Goal: Task Accomplishment & Management: Use online tool/utility

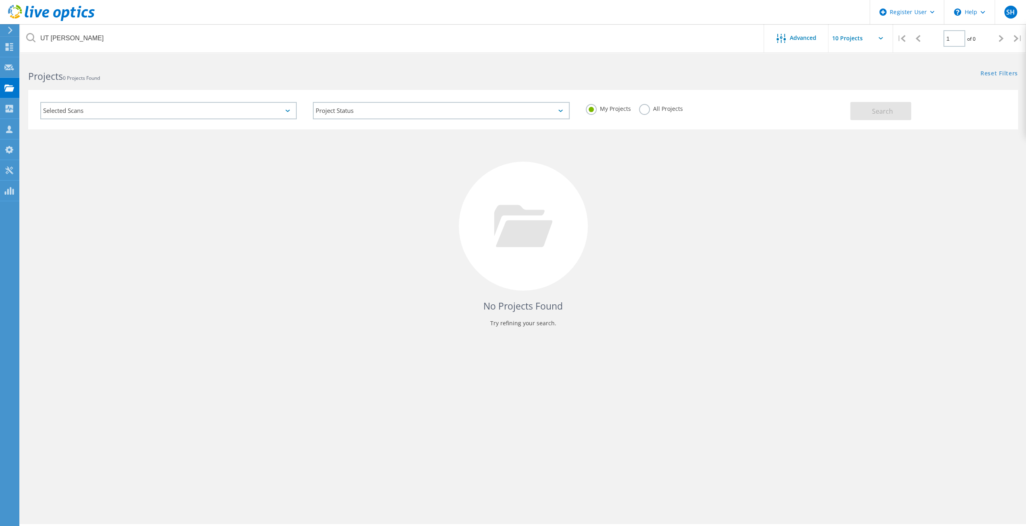
click at [12, 31] on icon at bounding box center [10, 30] width 6 height 7
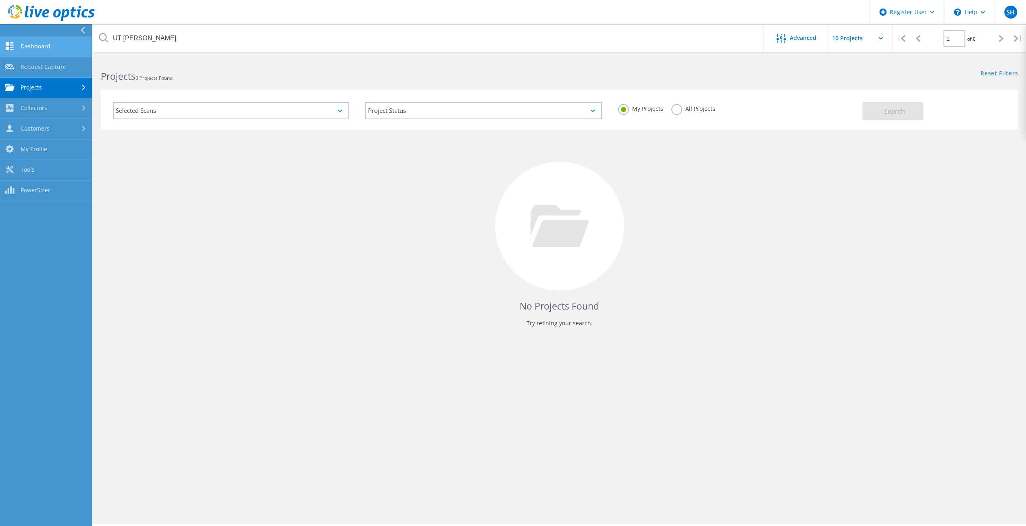
click at [50, 48] on link "Dashboard" at bounding box center [46, 47] width 92 height 21
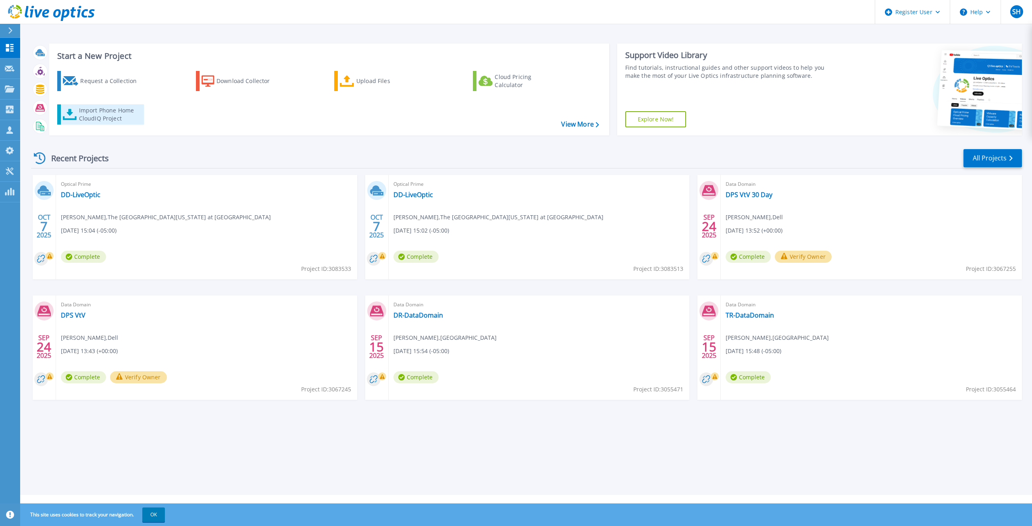
click at [116, 115] on div "Import Phone Home CloudIQ Project" at bounding box center [110, 114] width 63 height 16
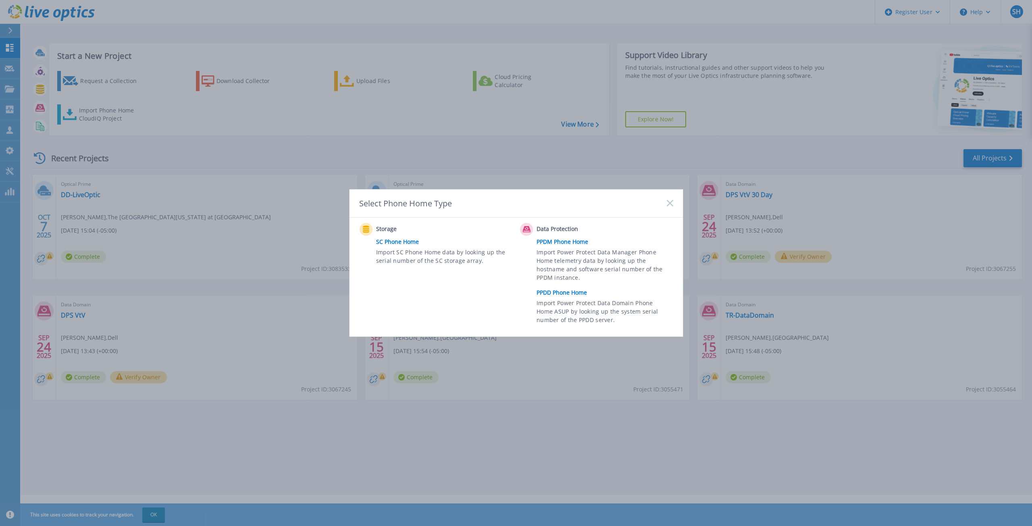
click at [600, 296] on link "PPDD Phone Home" at bounding box center [607, 293] width 140 height 12
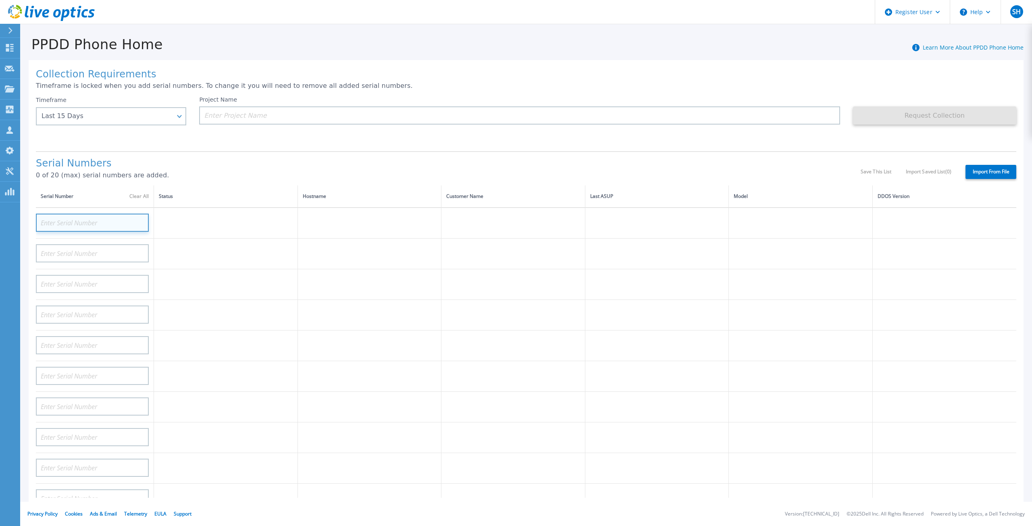
click at [76, 217] on input at bounding box center [92, 223] width 113 height 18
paste input "APM00213004952"
type input "APM00213004952"
click at [183, 221] on td at bounding box center [226, 223] width 144 height 31
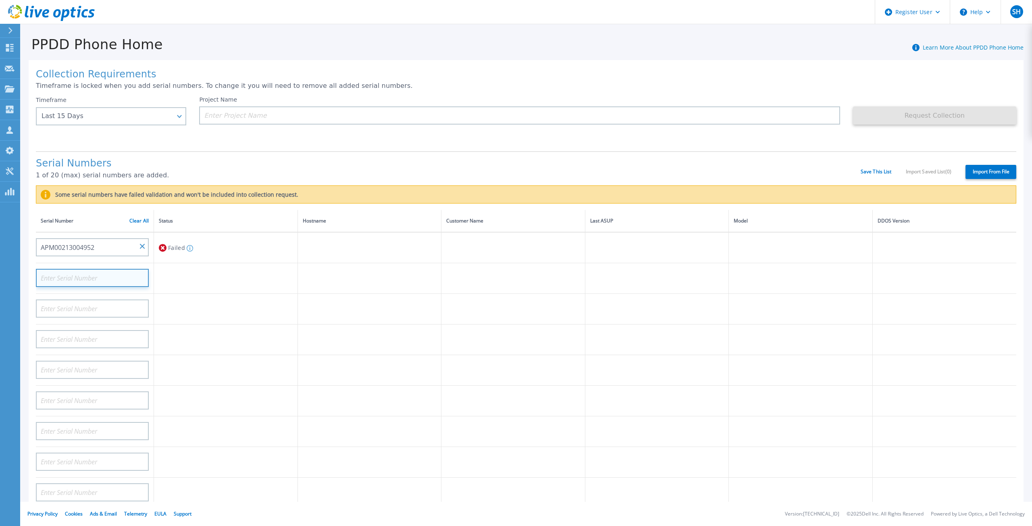
click at [122, 269] on input at bounding box center [92, 278] width 113 height 18
click at [109, 241] on input "APM00213004952" at bounding box center [92, 247] width 113 height 18
click at [109, 240] on input "APM00213004952" at bounding box center [92, 247] width 113 height 18
drag, startPoint x: 109, startPoint y: 240, endPoint x: 38, endPoint y: 242, distance: 71.0
click at [38, 242] on input "APM00213004952" at bounding box center [92, 247] width 113 height 18
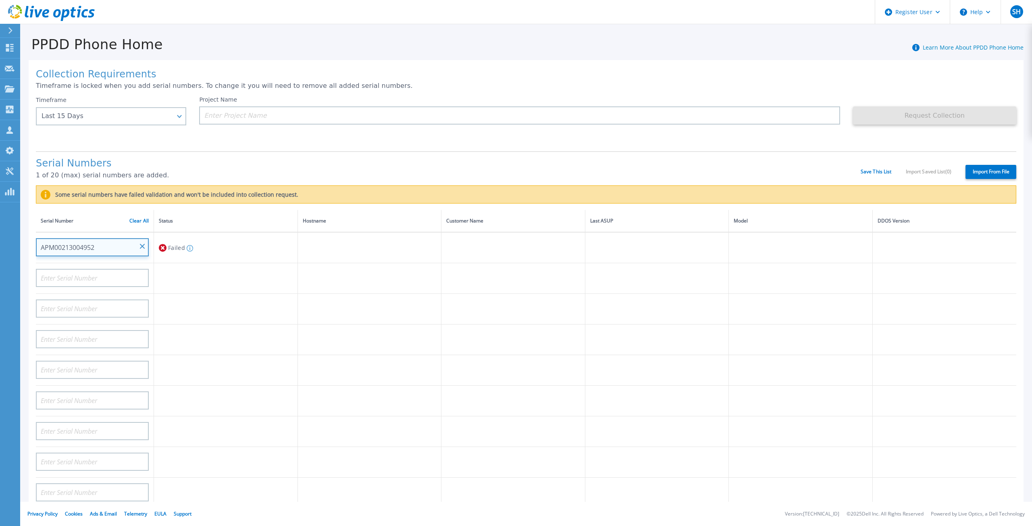
click at [99, 238] on input "APM00213004952" at bounding box center [92, 247] width 113 height 18
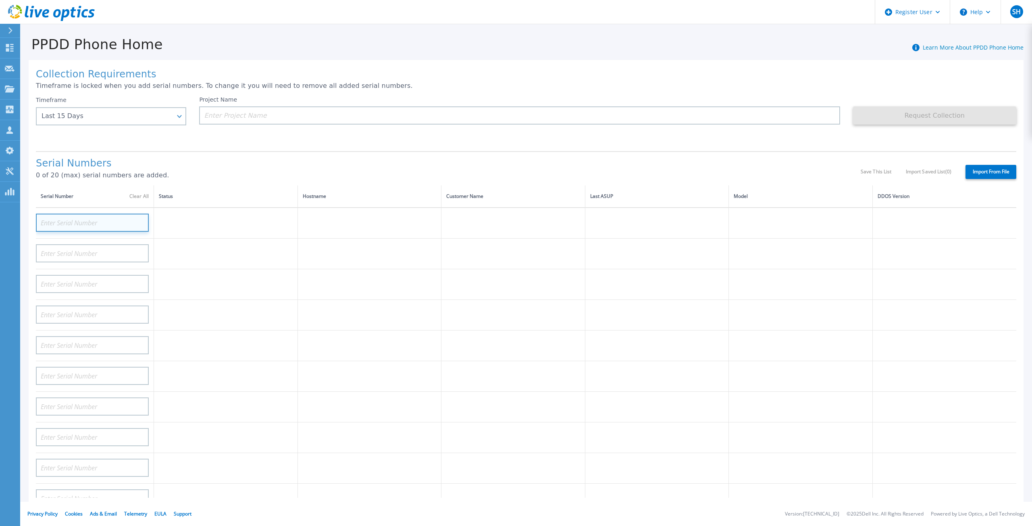
click at [90, 214] on input at bounding box center [92, 223] width 113 height 18
click at [90, 217] on input at bounding box center [92, 223] width 113 height 18
click at [90, 216] on input at bounding box center [92, 223] width 113 height 18
click at [90, 215] on input at bounding box center [92, 223] width 113 height 18
click at [91, 215] on input at bounding box center [92, 223] width 113 height 18
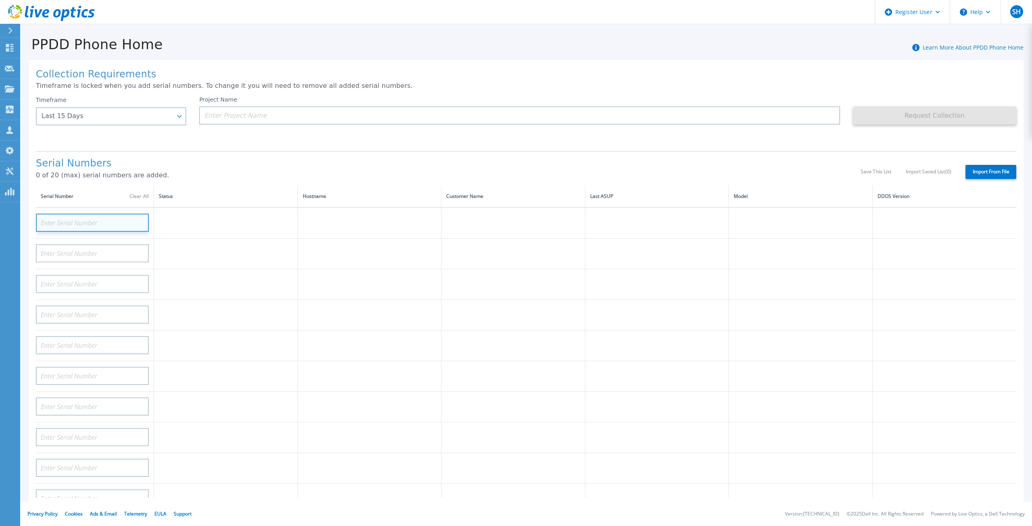
click at [47, 217] on input at bounding box center [92, 223] width 113 height 18
paste input "APM00213004953"
type input "APM00213004953"
click at [201, 222] on td at bounding box center [226, 223] width 144 height 31
click at [101, 218] on input at bounding box center [92, 223] width 113 height 18
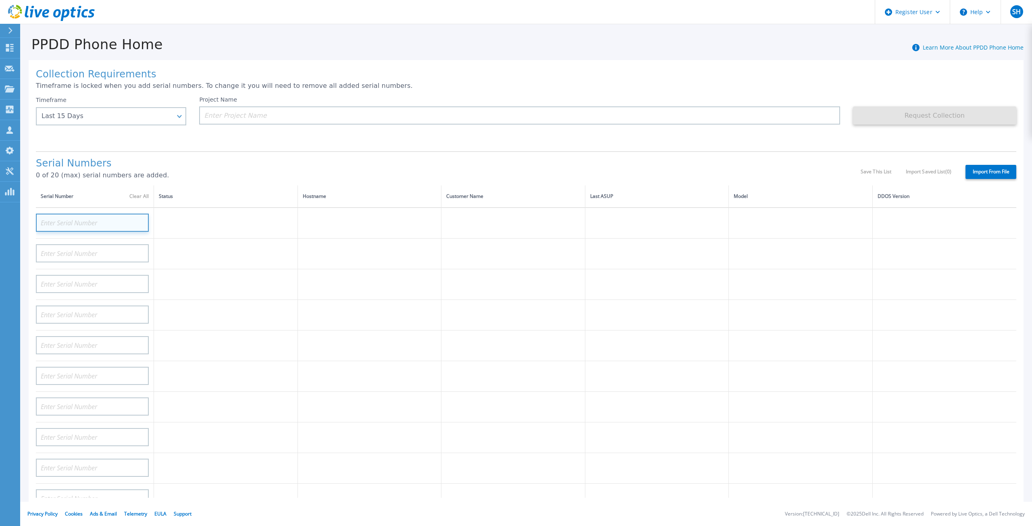
paste input "APM00213004945"
type input "APM00213004945"
click at [171, 212] on td "Validating" at bounding box center [226, 223] width 144 height 31
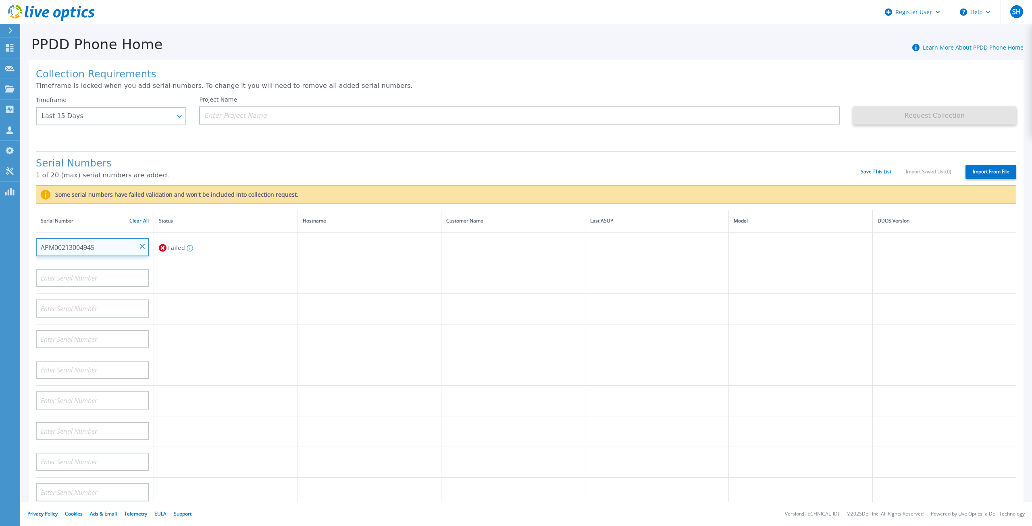
click at [145, 238] on input "APM00213004945" at bounding box center [92, 247] width 113 height 18
click at [116, 241] on input "APM00213004945" at bounding box center [92, 247] width 113 height 18
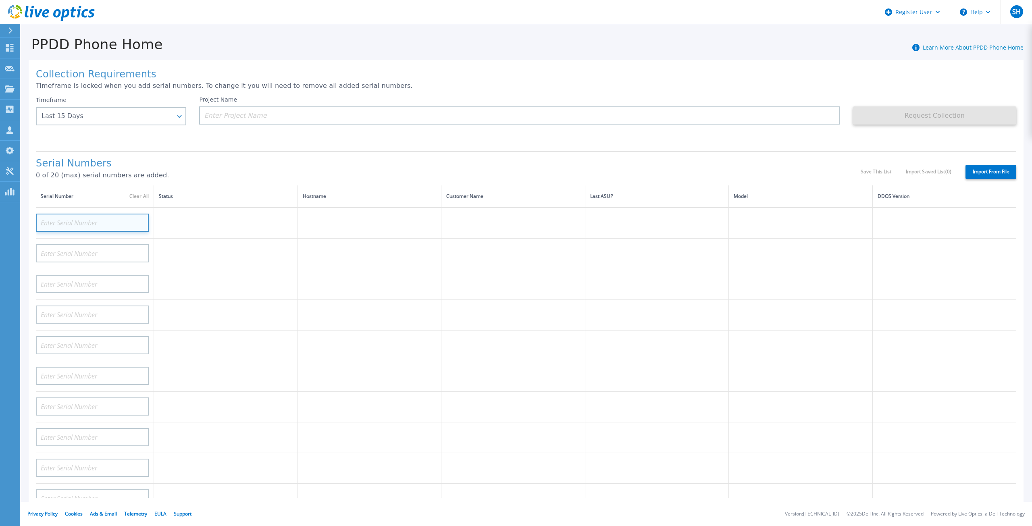
click at [89, 216] on input at bounding box center [92, 223] width 113 height 18
paste input "APM00200927222"
type input "APM00200927222"
click at [168, 217] on td at bounding box center [226, 223] width 144 height 31
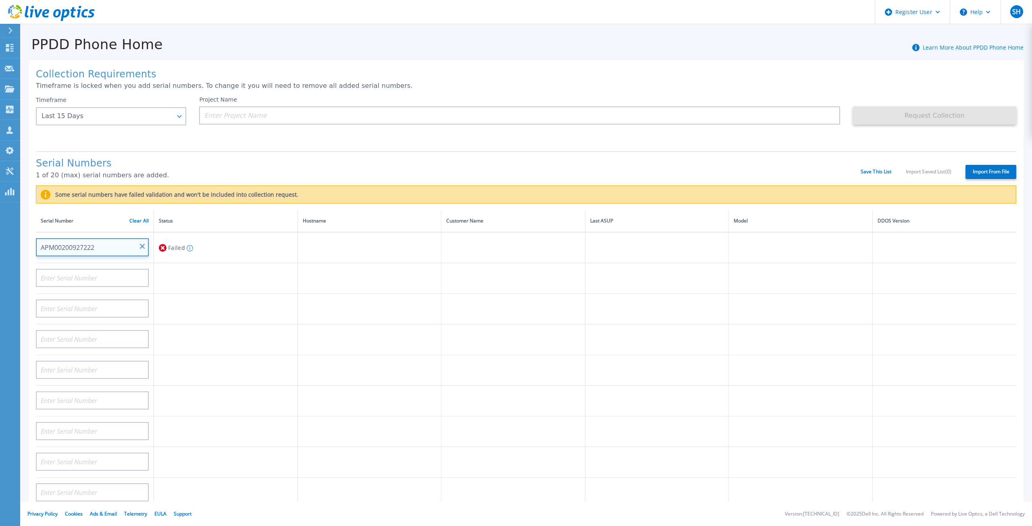
click at [145, 238] on input "APM00200927222" at bounding box center [92, 247] width 113 height 18
click at [91, 246] on input "APM00200927222" at bounding box center [92, 247] width 113 height 18
click at [93, 244] on input "APM00200927222" at bounding box center [92, 247] width 113 height 18
click at [98, 241] on input "APM00200927222" at bounding box center [92, 247] width 113 height 18
click at [103, 240] on input "APM00200927222" at bounding box center [92, 247] width 113 height 18
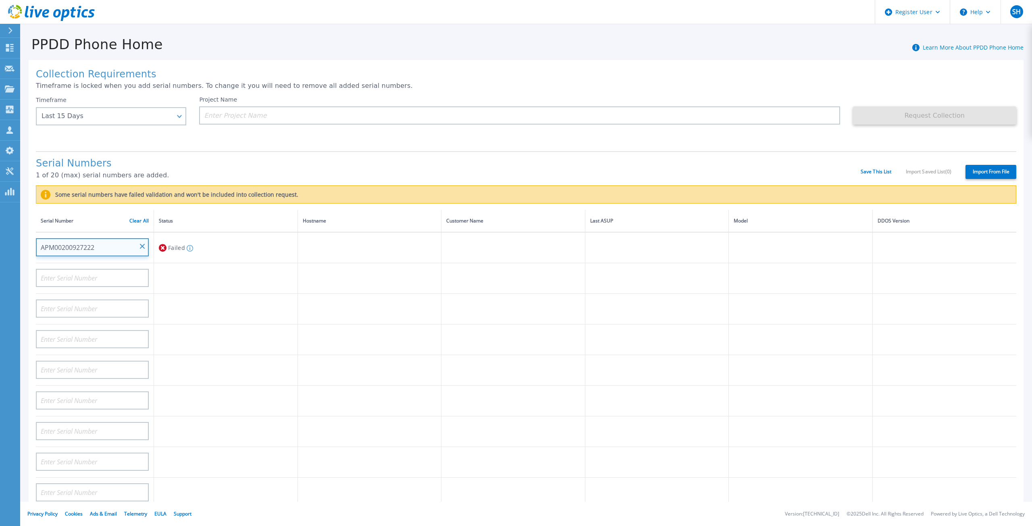
click at [104, 238] on input "APM00200927222" at bounding box center [92, 247] width 113 height 18
click at [99, 242] on input "APM00200927222" at bounding box center [92, 247] width 113 height 18
click at [92, 269] on input at bounding box center [92, 278] width 113 height 18
click at [101, 242] on input "APM00200927222" at bounding box center [92, 247] width 113 height 18
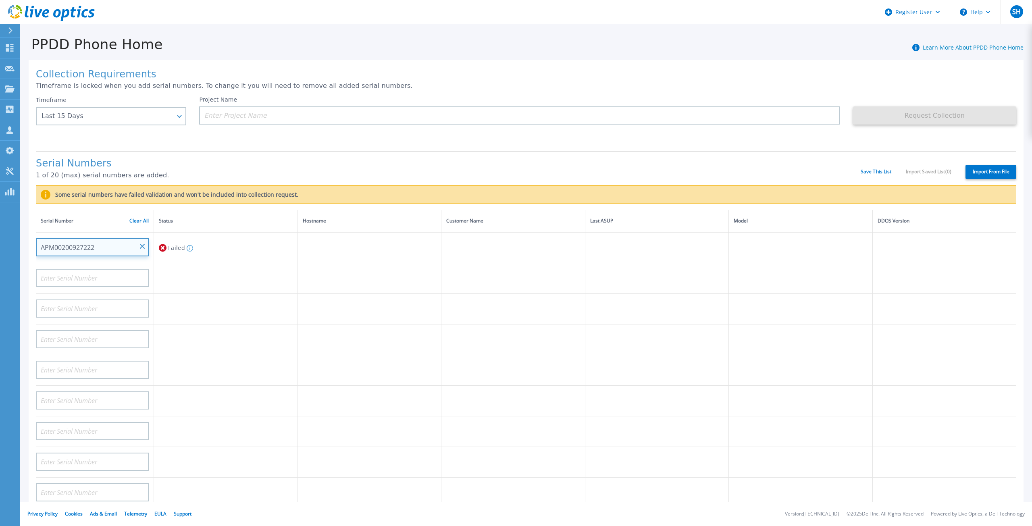
click at [101, 240] on input "APM00200927222" at bounding box center [92, 247] width 113 height 18
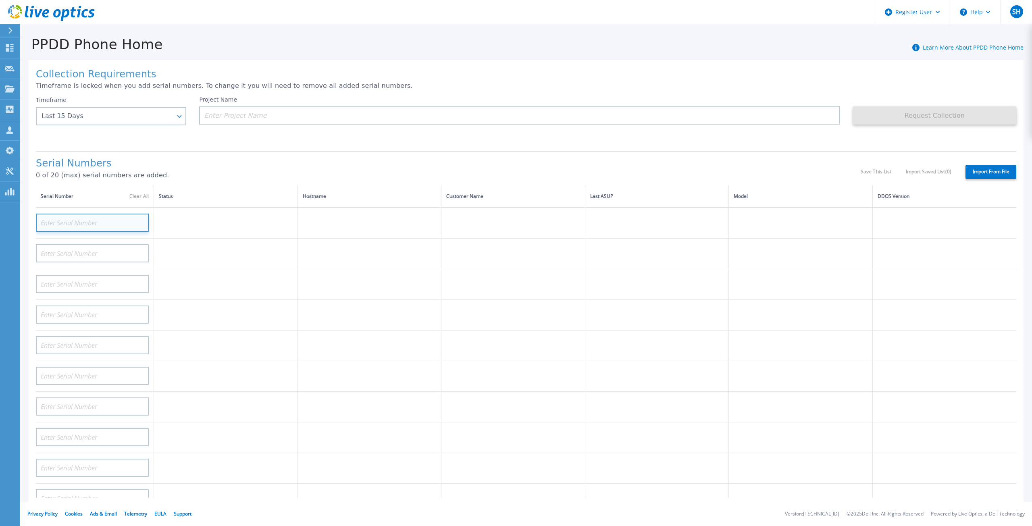
click at [104, 214] on input at bounding box center [92, 223] width 113 height 18
paste input "APM00213004952"
type input "APM00213004952"
click at [176, 210] on td at bounding box center [226, 223] width 144 height 31
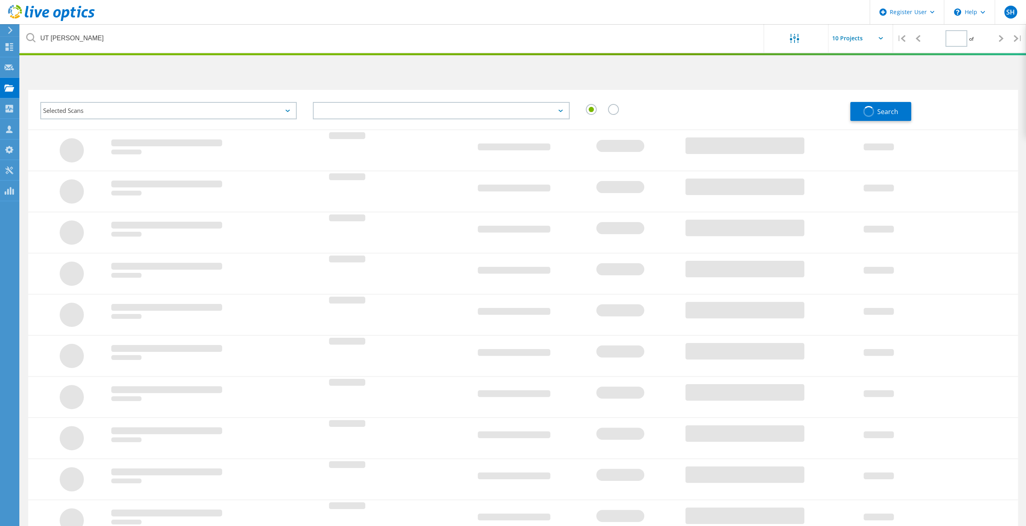
type input "1"
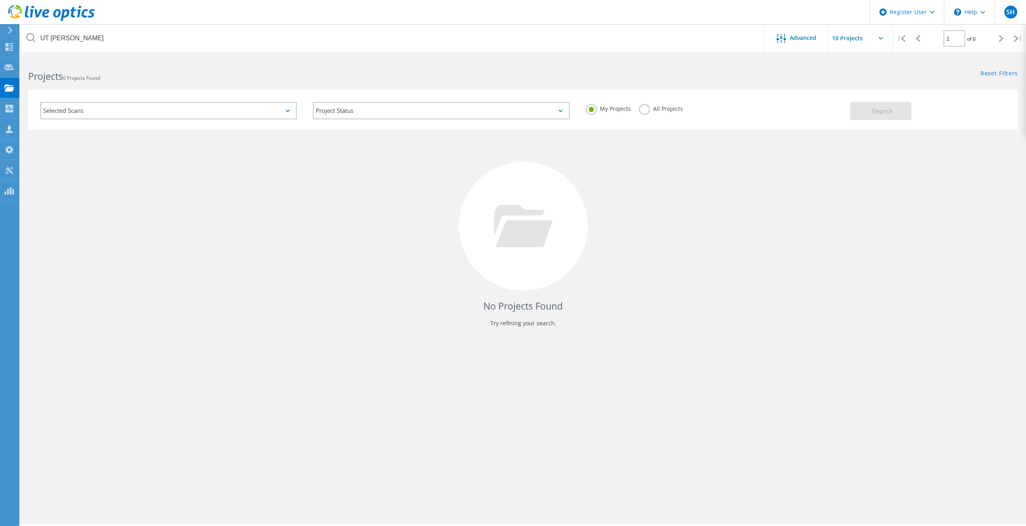
click at [11, 30] on use at bounding box center [10, 30] width 4 height 7
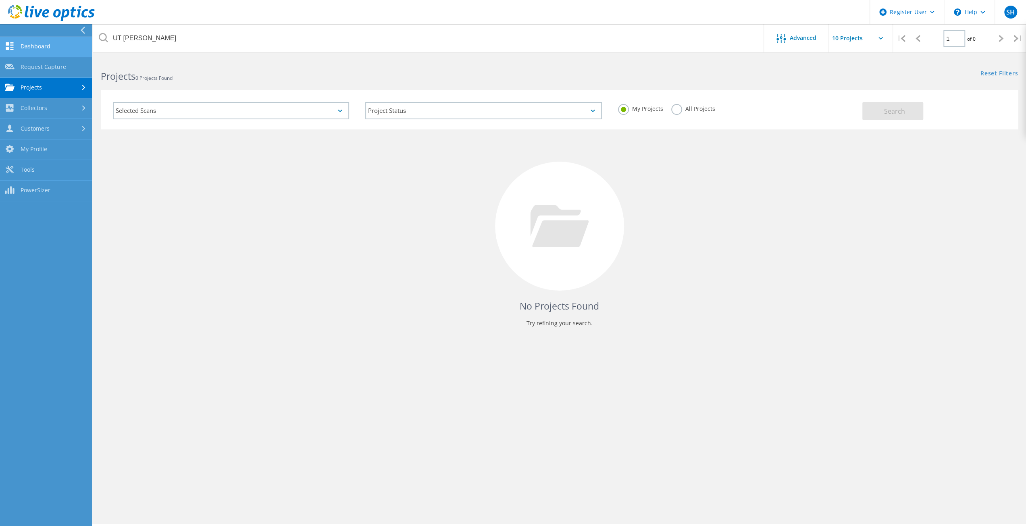
click at [45, 46] on link "Dashboard" at bounding box center [46, 47] width 92 height 21
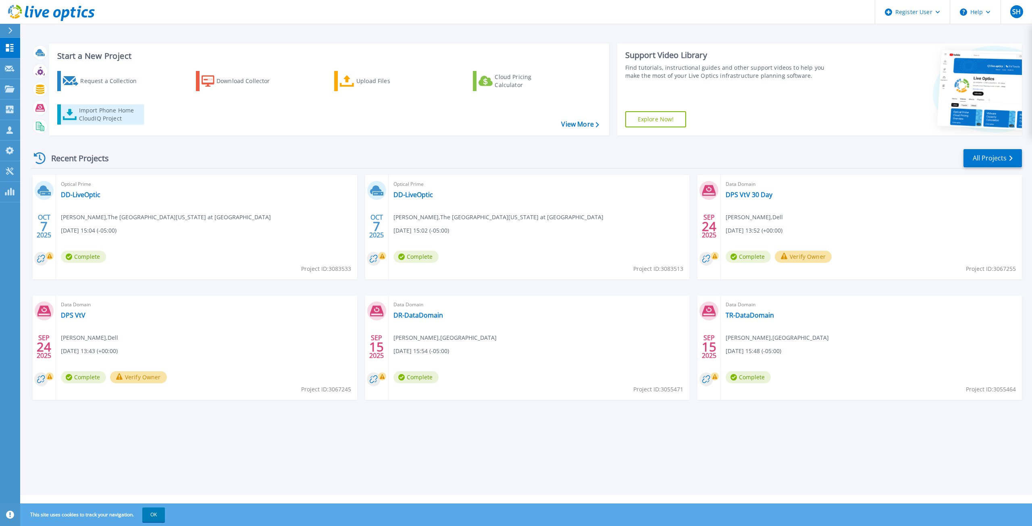
click at [96, 111] on div "Import Phone Home CloudIQ Project" at bounding box center [110, 114] width 63 height 16
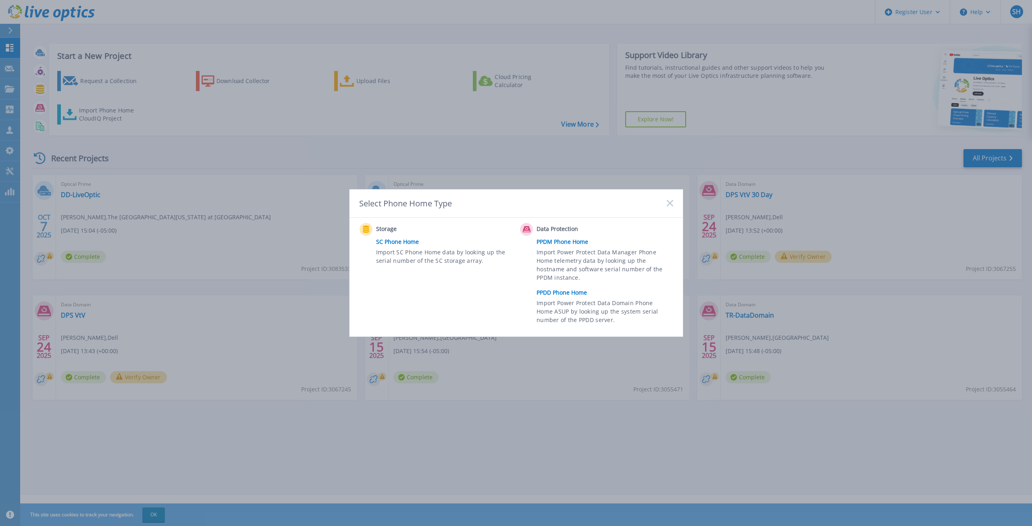
click at [563, 293] on link "PPDD Phone Home" at bounding box center [607, 293] width 140 height 12
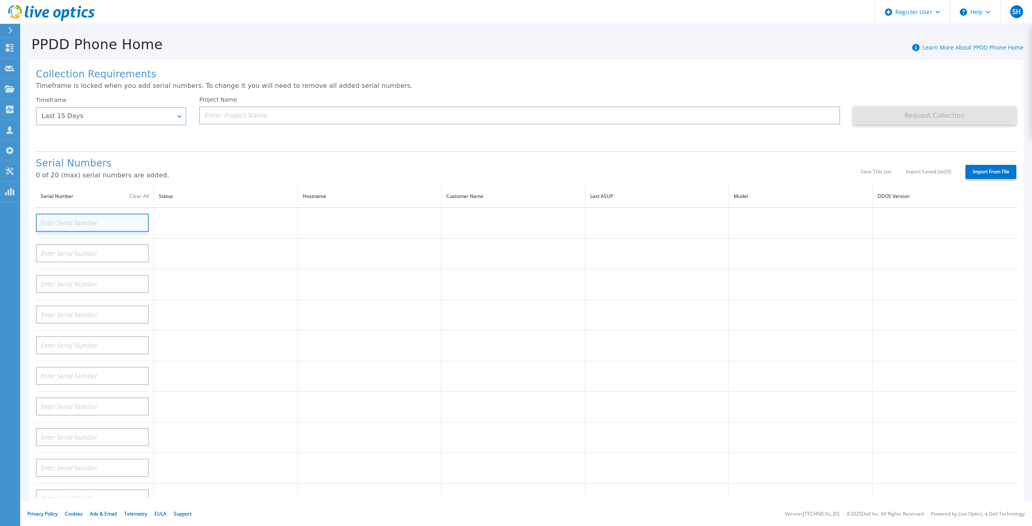
click at [103, 216] on input at bounding box center [92, 223] width 113 height 18
paste input "APM00200919910"
type input "APM00200919910"
click at [177, 222] on td at bounding box center [226, 223] width 144 height 31
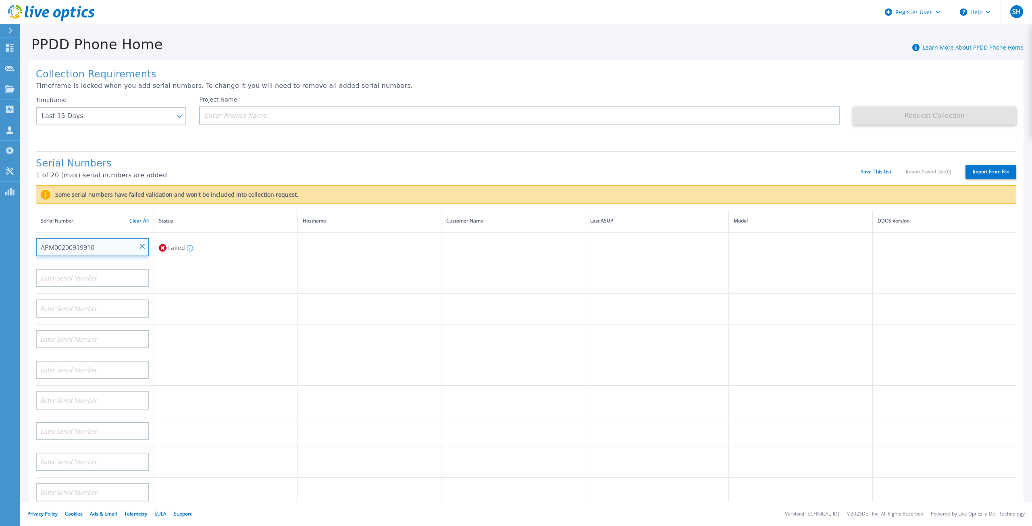
click at [145, 238] on input "APM00200919910" at bounding box center [92, 247] width 113 height 18
click at [140, 242] on input "APM00200919910" at bounding box center [92, 247] width 113 height 18
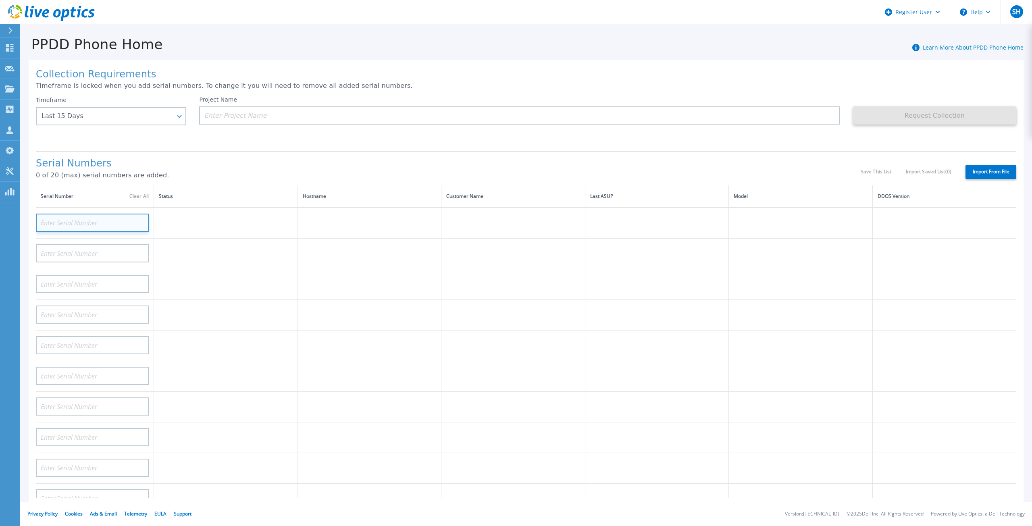
click at [95, 217] on input at bounding box center [92, 223] width 113 height 18
paste input "APM00200919912"
type input "APM00200919912"
click at [171, 215] on td at bounding box center [226, 223] width 144 height 31
click at [109, 220] on input at bounding box center [92, 223] width 113 height 18
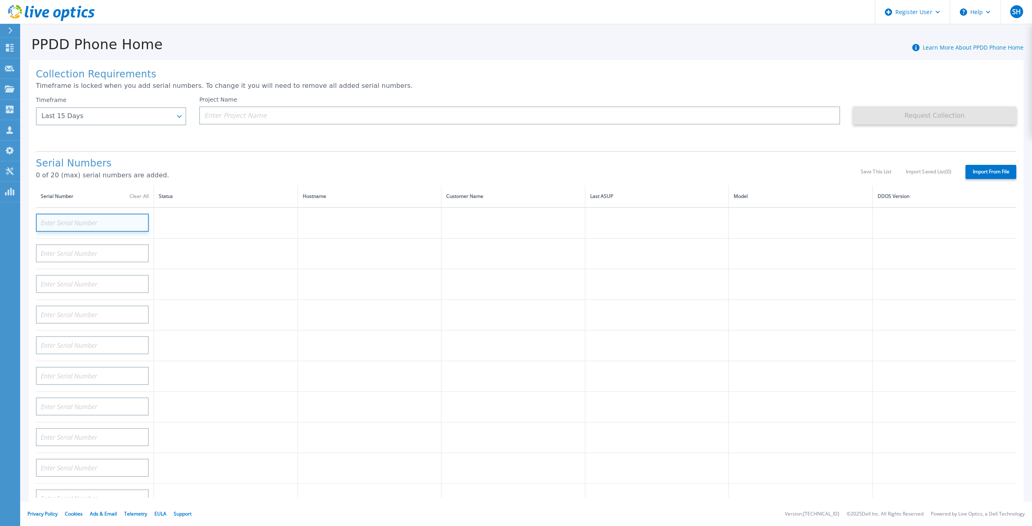
click at [108, 214] on input at bounding box center [92, 223] width 113 height 18
paste input "APM00200605920"
type input "APM00200605920"
click at [206, 215] on td at bounding box center [226, 223] width 144 height 31
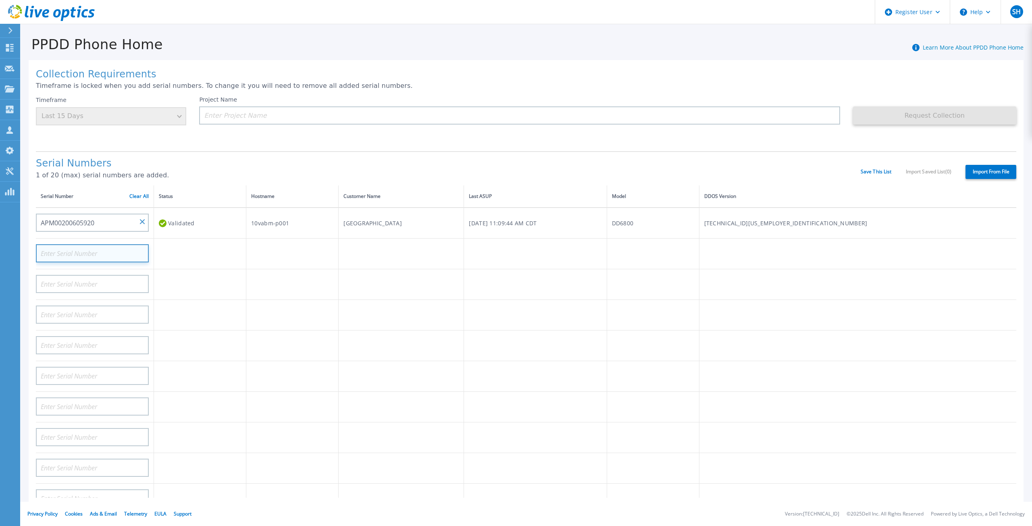
click at [100, 246] on input at bounding box center [92, 253] width 113 height 18
paste input "APM00201106341"
type input "APM00201106341"
click at [175, 245] on td "Validating" at bounding box center [200, 254] width 92 height 31
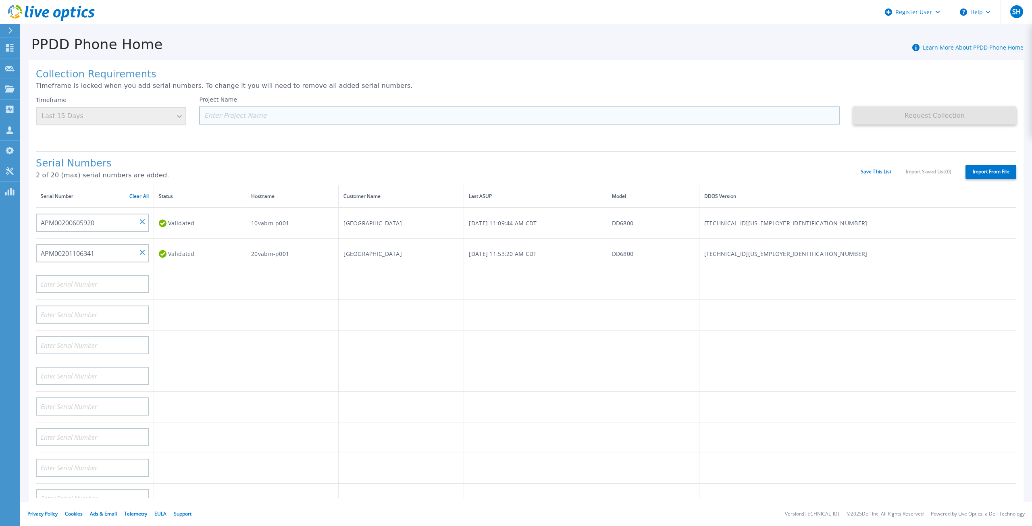
click at [224, 117] on input at bounding box center [519, 115] width 641 height 18
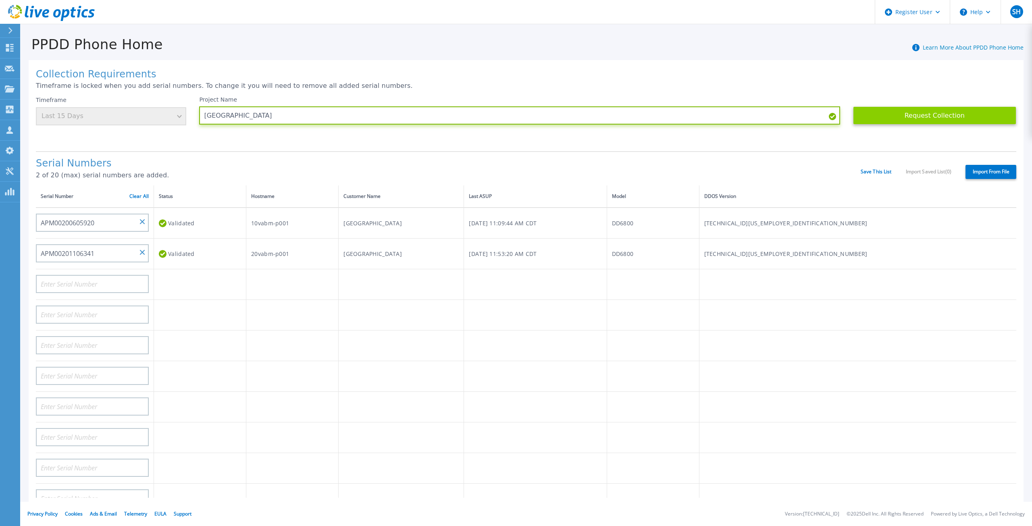
type input "[GEOGRAPHIC_DATA]"
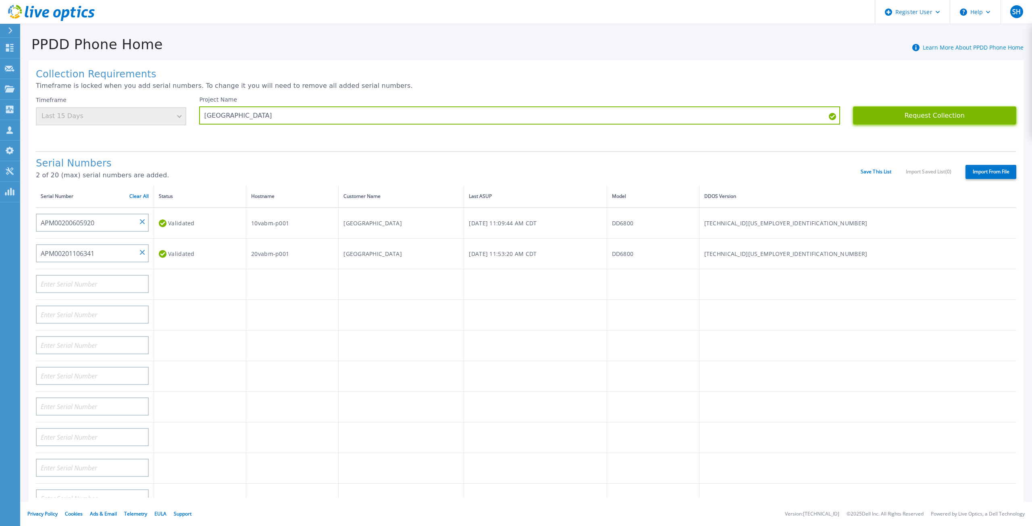
click at [1000, 117] on button "Request Collection" at bounding box center [934, 115] width 163 height 18
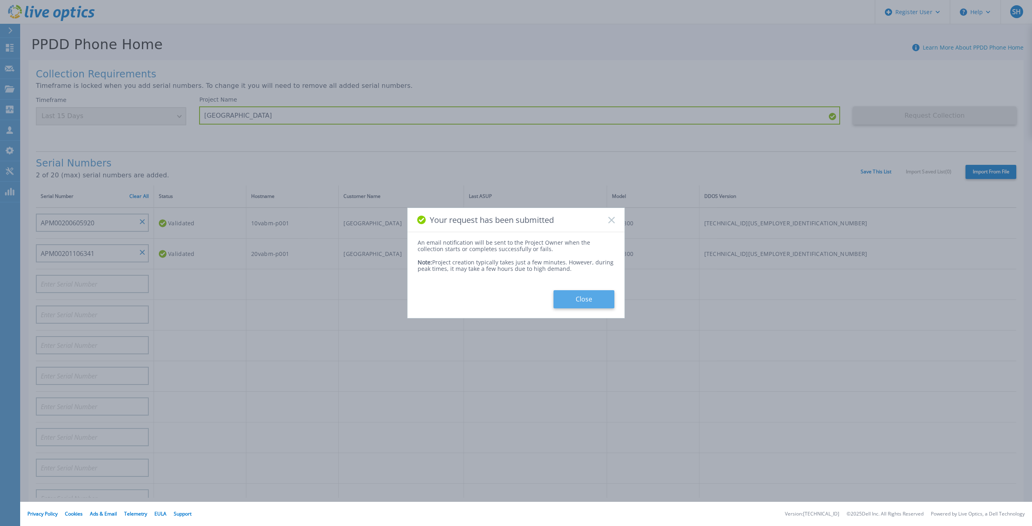
click at [598, 298] on button "Close" at bounding box center [584, 299] width 61 height 18
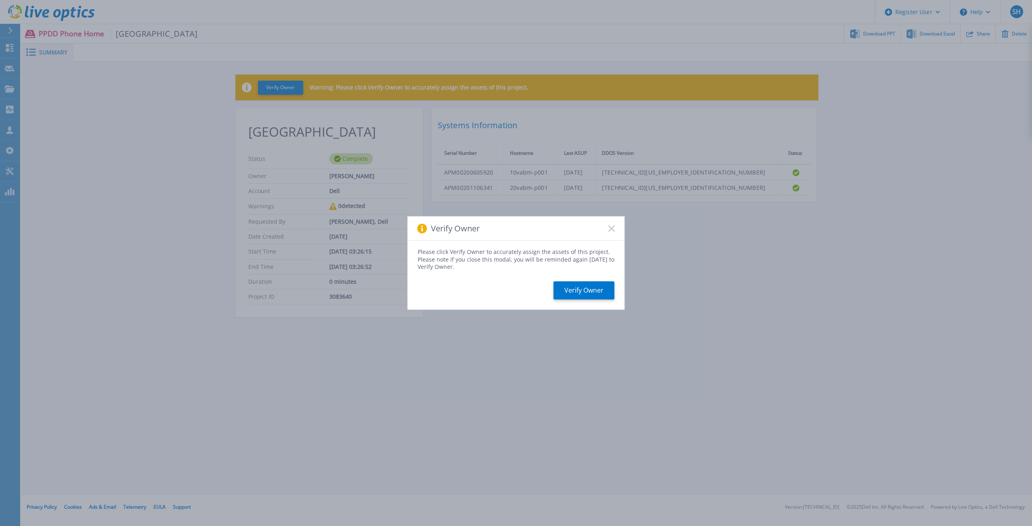
click at [614, 227] on icon at bounding box center [611, 228] width 6 height 6
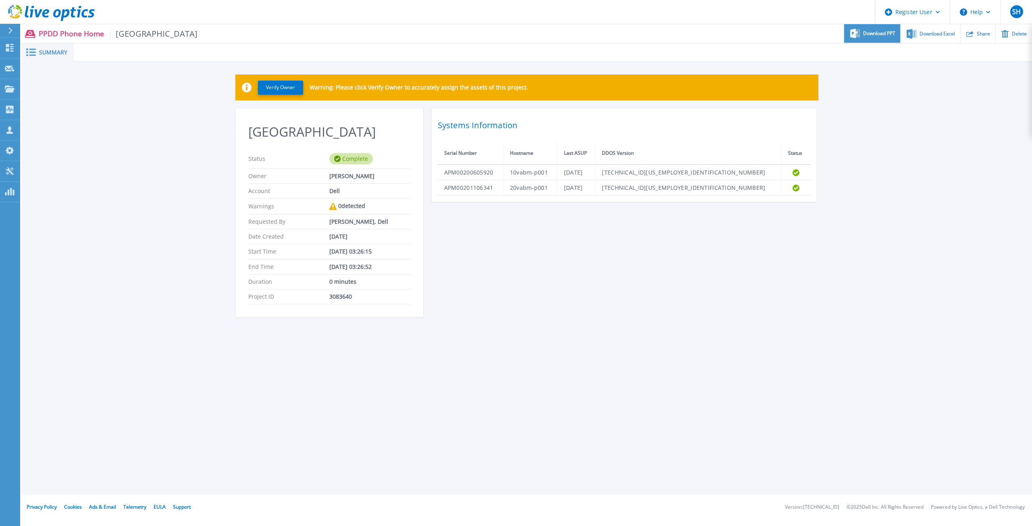
click at [881, 35] on span "Download PPT" at bounding box center [879, 33] width 32 height 5
